Goal: Task Accomplishment & Management: Use online tool/utility

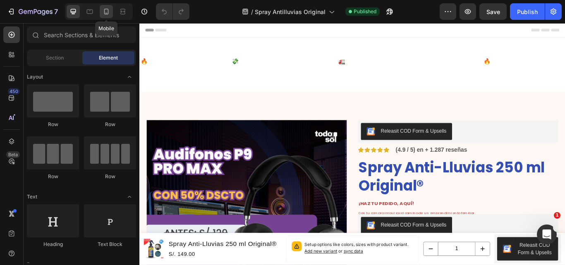
click at [109, 7] on div at bounding box center [106, 11] width 13 height 13
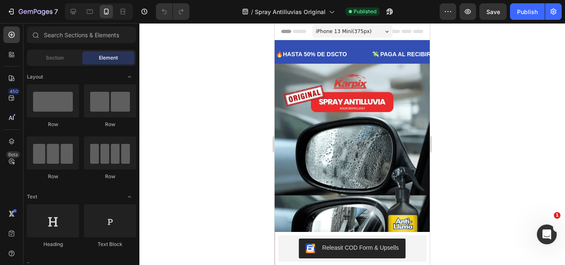
click at [469, 91] on div at bounding box center [352, 144] width 426 height 242
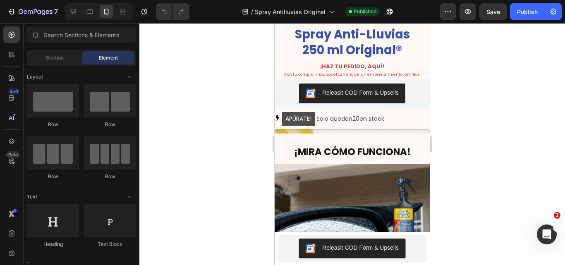
scroll to position [421, 0]
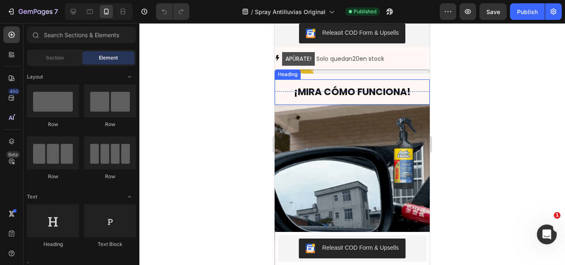
click at [387, 83] on h2 "¡MIRA CÓMO FUNCIONA!" at bounding box center [352, 92] width 155 height 26
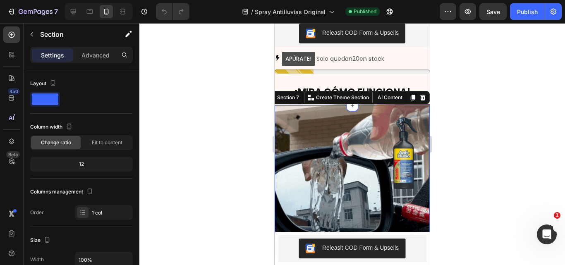
click at [383, 105] on div "Image Section 7 You can create reusable sections Create Theme Section AI Conten…" at bounding box center [352, 188] width 155 height 167
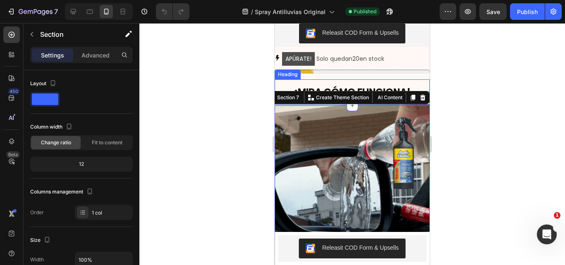
click at [392, 79] on h2 "¡MIRA CÓMO FUNCIONA!" at bounding box center [352, 92] width 155 height 26
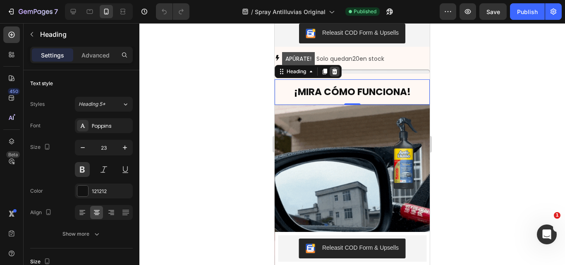
click at [337, 69] on icon at bounding box center [334, 72] width 5 height 6
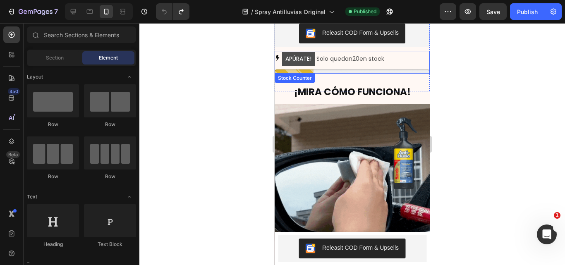
click at [373, 52] on p "APÚRATE! Solo quedan 20 en stock" at bounding box center [333, 59] width 102 height 14
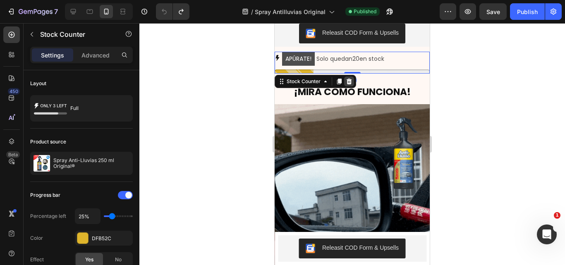
click at [350, 79] on icon at bounding box center [349, 82] width 5 height 6
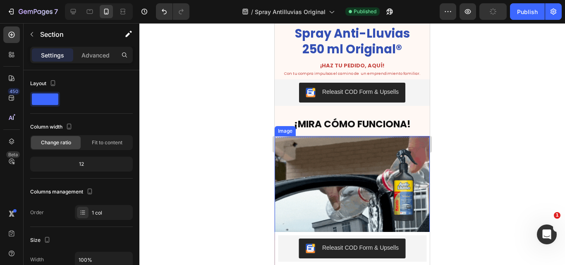
scroll to position [339, 0]
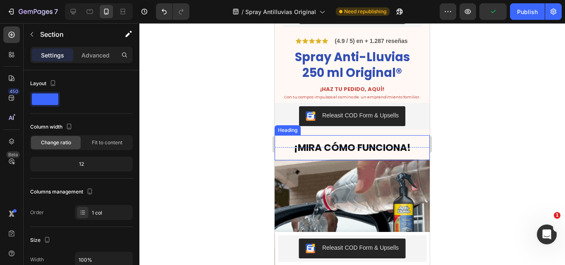
click at [348, 135] on h2 "¡MIRA CÓMO FUNCIONA!" at bounding box center [352, 148] width 155 height 26
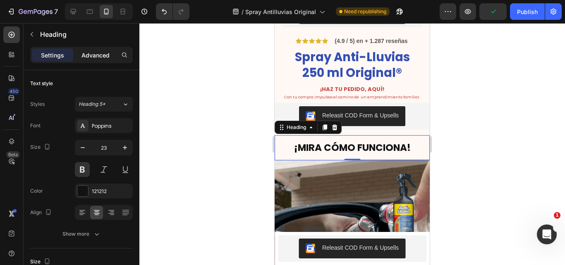
click at [105, 61] on div "Advanced" at bounding box center [95, 54] width 41 height 13
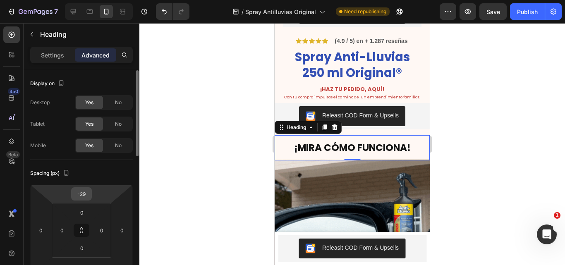
click at [89, 187] on div "-29" at bounding box center [81, 193] width 21 height 13
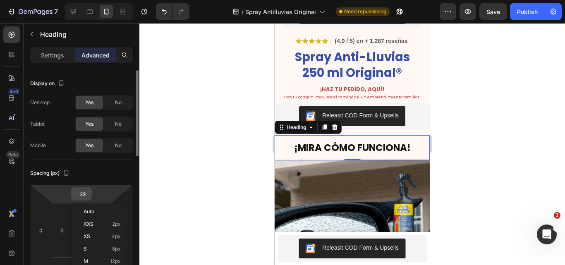
click at [86, 193] on input "-29" at bounding box center [81, 194] width 17 height 12
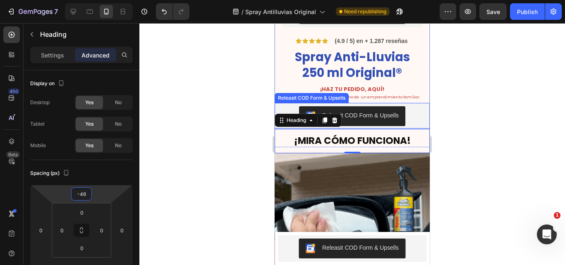
type input "-47"
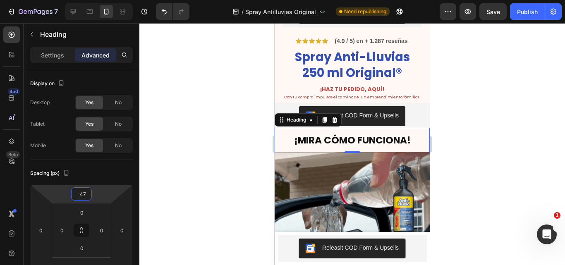
click at [455, 106] on div at bounding box center [352, 144] width 426 height 242
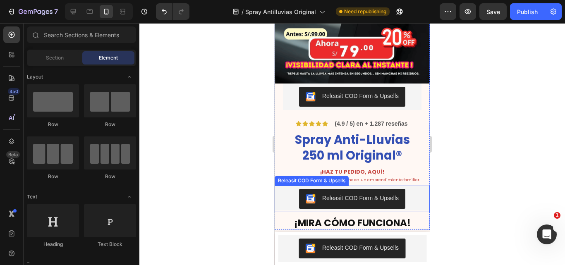
scroll to position [297, 0]
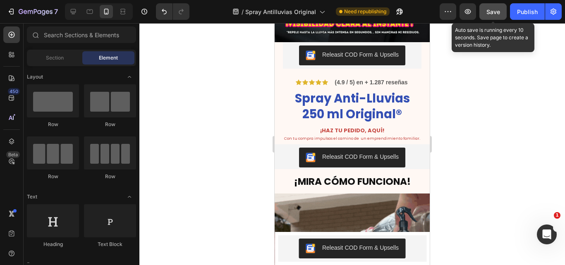
click at [494, 14] on span "Save" at bounding box center [493, 11] width 14 height 7
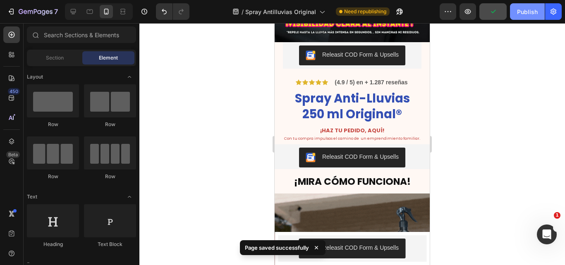
click at [528, 11] on div "Publish" at bounding box center [527, 11] width 21 height 9
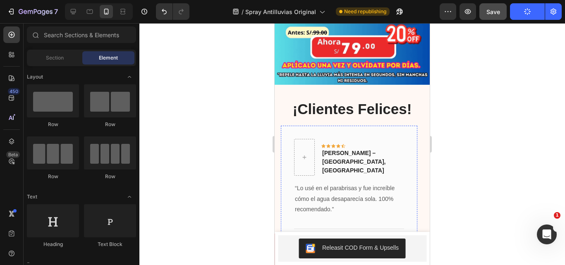
scroll to position [1083, 0]
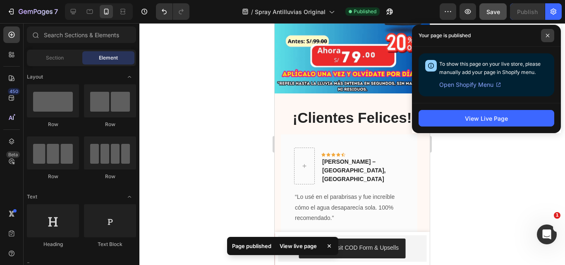
click at [553, 36] on span at bounding box center [547, 35] width 13 height 13
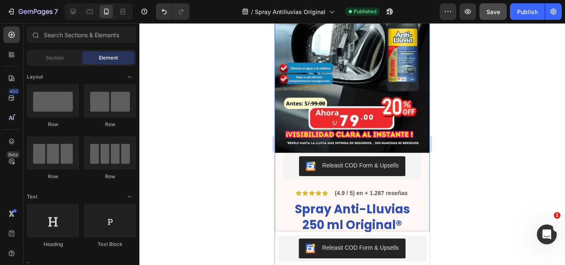
scroll to position [189, 0]
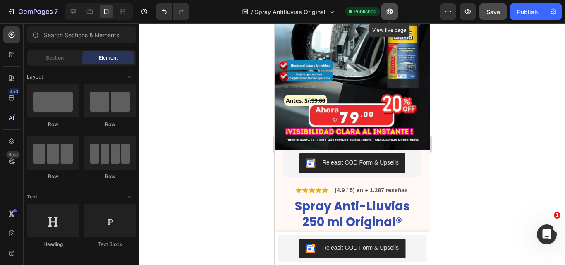
click at [386, 8] on icon "button" at bounding box center [389, 11] width 8 height 8
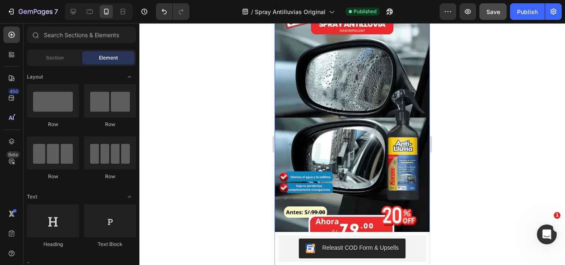
scroll to position [0, 0]
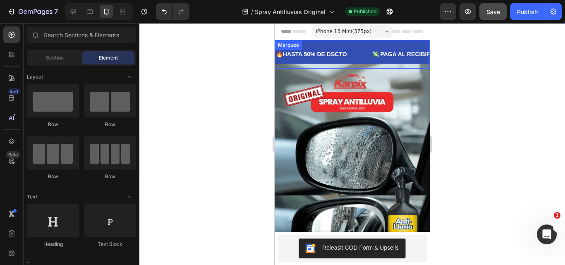
click at [366, 42] on div "🔥HASTA 50% DE DSCTO Text 💸 PAGA AL RECIBIR EN CASA Text 🚛 ENVÍOS A TODO EL PERÚ…" at bounding box center [352, 54] width 155 height 29
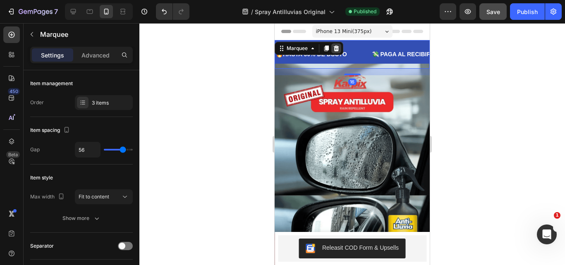
click at [336, 48] on icon at bounding box center [336, 48] width 5 height 6
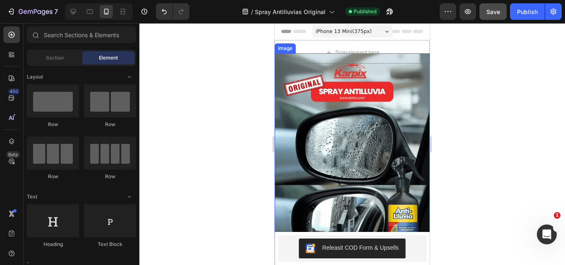
click at [337, 65] on img at bounding box center [352, 191] width 155 height 276
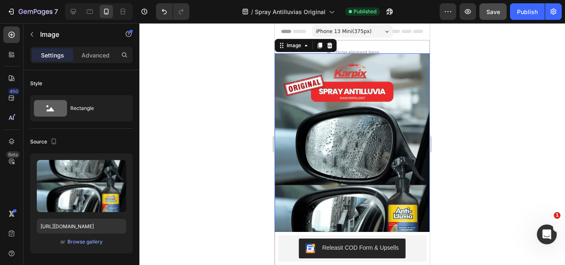
click at [356, 44] on div "Drop element here" at bounding box center [352, 52] width 155 height 25
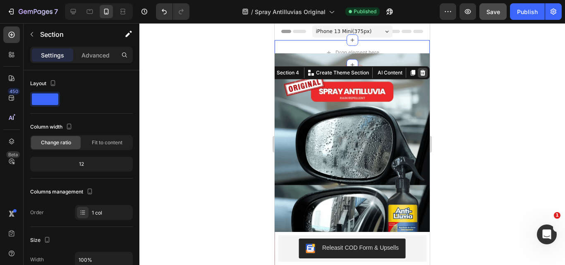
click at [420, 74] on icon at bounding box center [422, 73] width 5 height 6
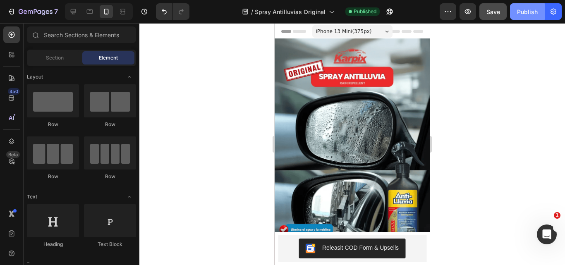
click at [530, 15] on div "Publish" at bounding box center [527, 11] width 21 height 9
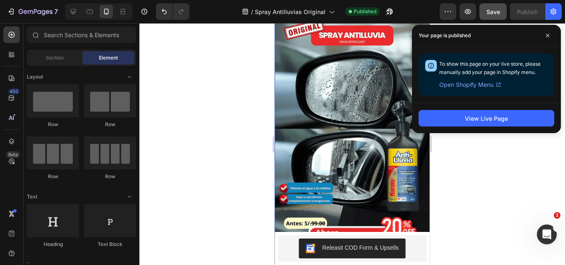
scroll to position [207, 0]
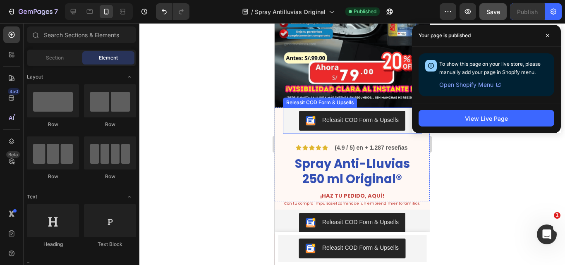
click at [345, 111] on button "Releasit COD Form & Upsells" at bounding box center [352, 121] width 106 height 20
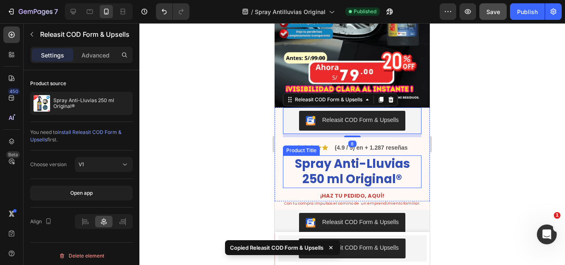
scroll to position [331, 0]
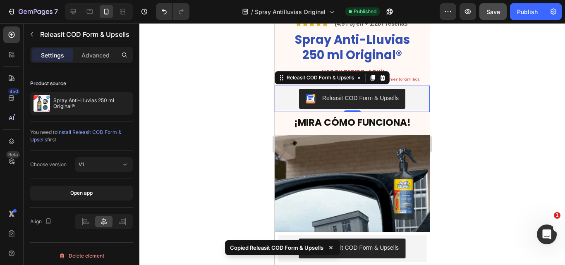
click at [341, 94] on div "Releasit COD Form & Upsells" at bounding box center [360, 98] width 77 height 9
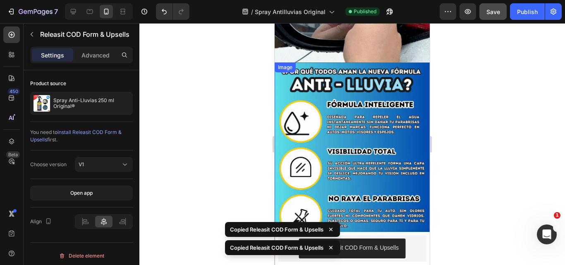
scroll to position [538, 0]
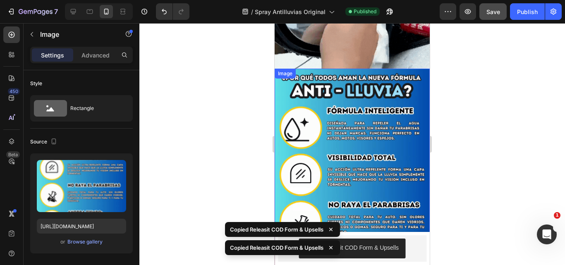
click at [348, 69] on img at bounding box center [352, 207] width 155 height 276
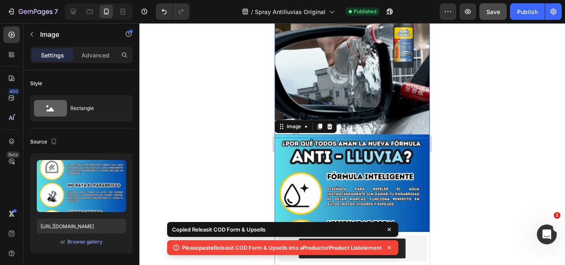
scroll to position [331, 0]
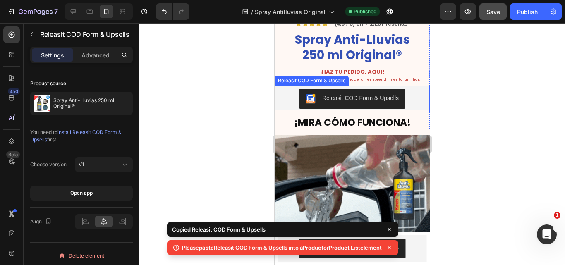
click at [356, 93] on button "Releasit COD Form & Upsells" at bounding box center [352, 99] width 106 height 20
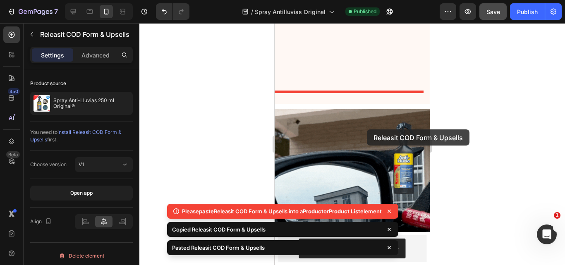
scroll to position [496, 0]
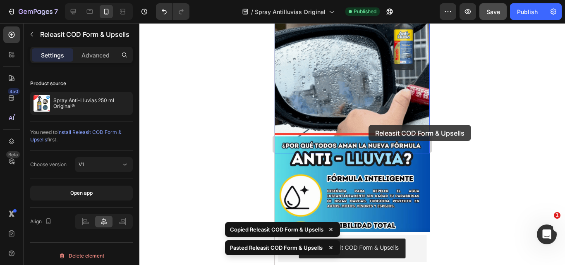
drag, startPoint x: 367, startPoint y: 129, endPoint x: 368, endPoint y: 125, distance: 4.3
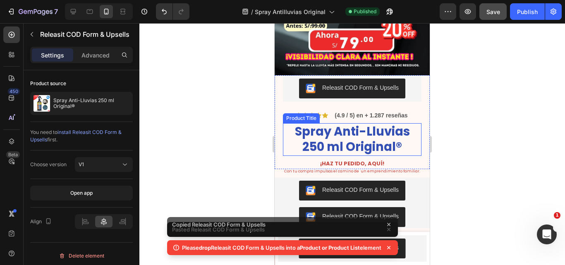
scroll to position [289, 0]
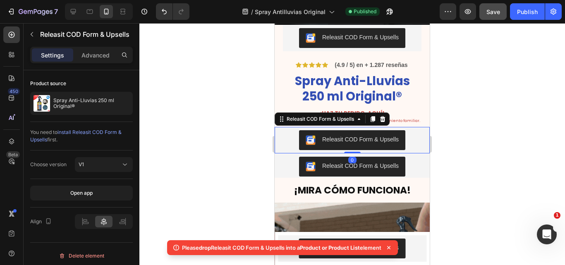
click at [402, 141] on div "Releasit COD Form & Upsells" at bounding box center [352, 140] width 155 height 26
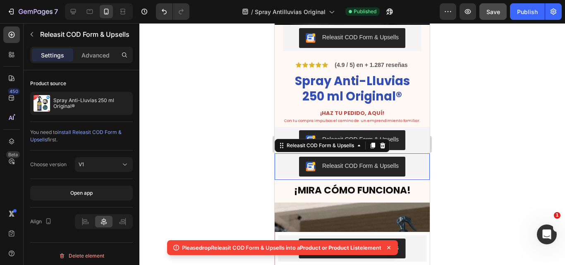
click at [406, 157] on div "Releasit COD Form & Upsells" at bounding box center [352, 167] width 148 height 20
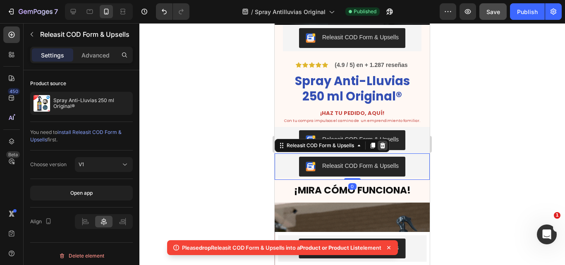
click at [387, 141] on div at bounding box center [383, 146] width 10 height 10
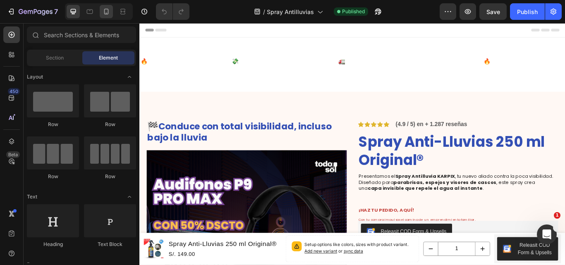
drag, startPoint x: 96, startPoint y: 19, endPoint x: 103, endPoint y: 14, distance: 9.3
click at [96, 19] on div at bounding box center [99, 11] width 68 height 17
click at [106, 13] on icon at bounding box center [106, 12] width 5 height 6
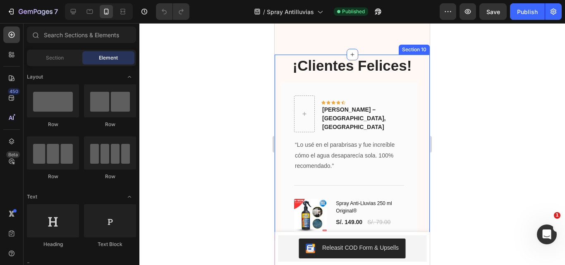
scroll to position [1034, 0]
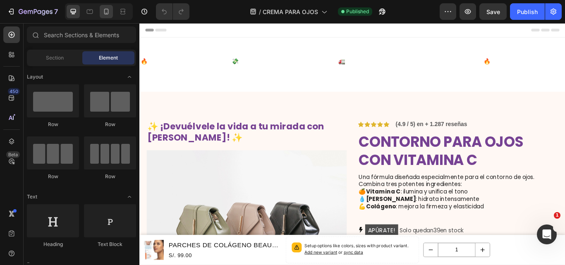
click at [108, 12] on icon at bounding box center [106, 11] width 8 height 8
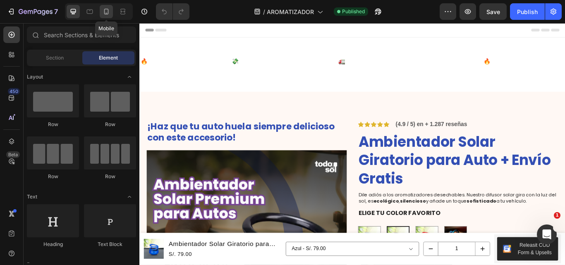
click at [108, 12] on icon at bounding box center [106, 12] width 5 height 6
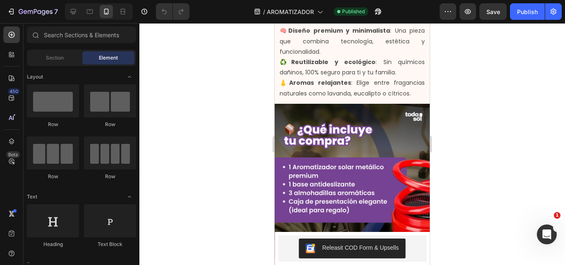
scroll to position [646, 0]
